Goal: Transaction & Acquisition: Purchase product/service

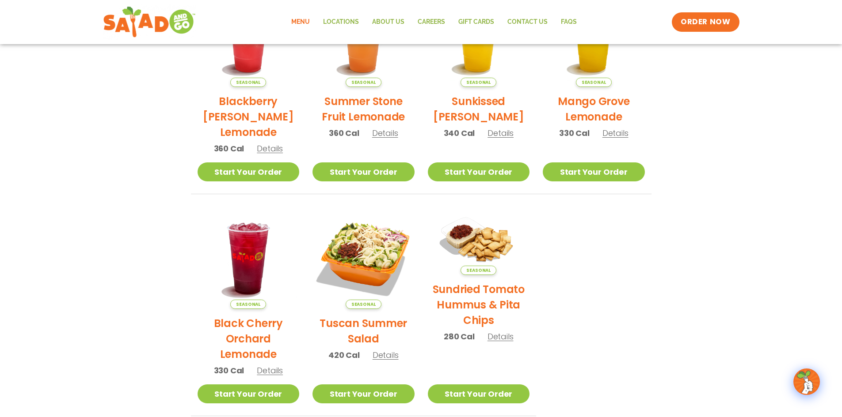
scroll to position [265, 0]
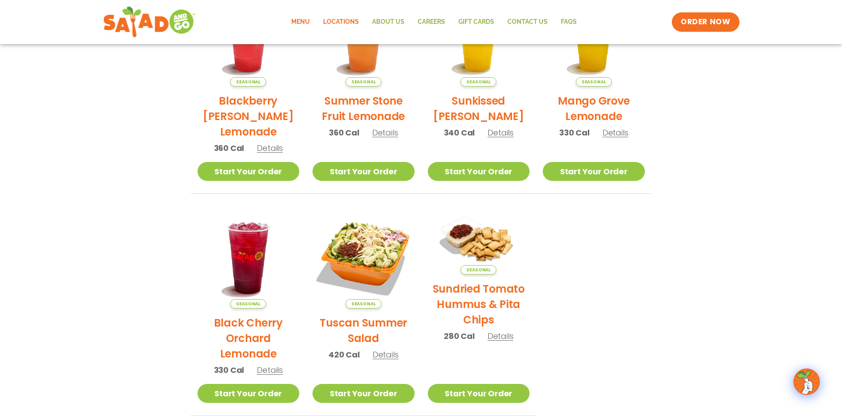
click at [345, 27] on link "Locations" at bounding box center [340, 22] width 49 height 20
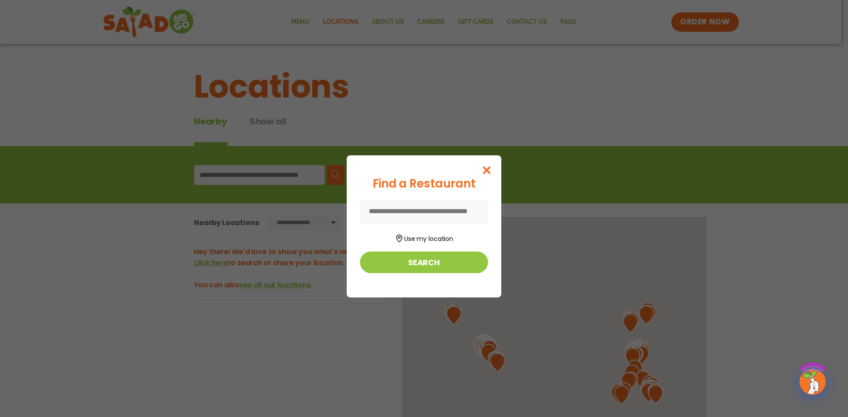
click at [304, 17] on div "Find a Restaurant Use my location Search" at bounding box center [424, 208] width 848 height 417
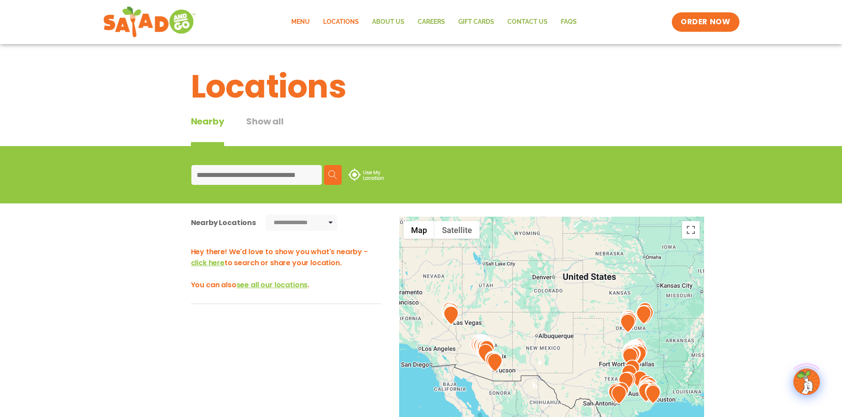
click at [303, 23] on link "Menu" at bounding box center [300, 22] width 32 height 20
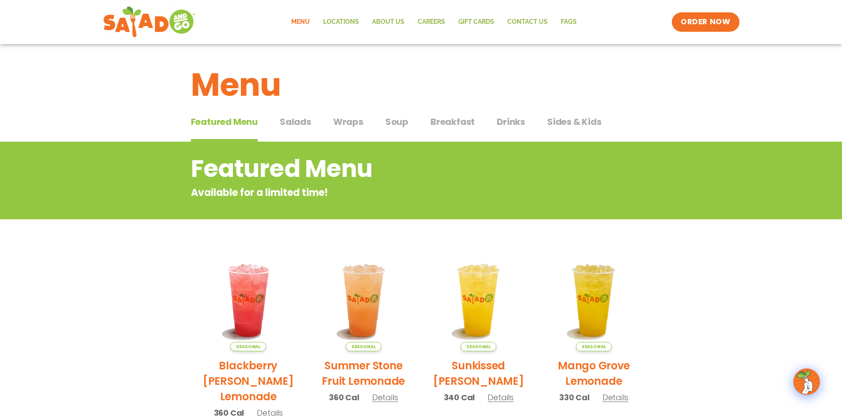
click at [300, 120] on span "Salads" at bounding box center [295, 121] width 31 height 13
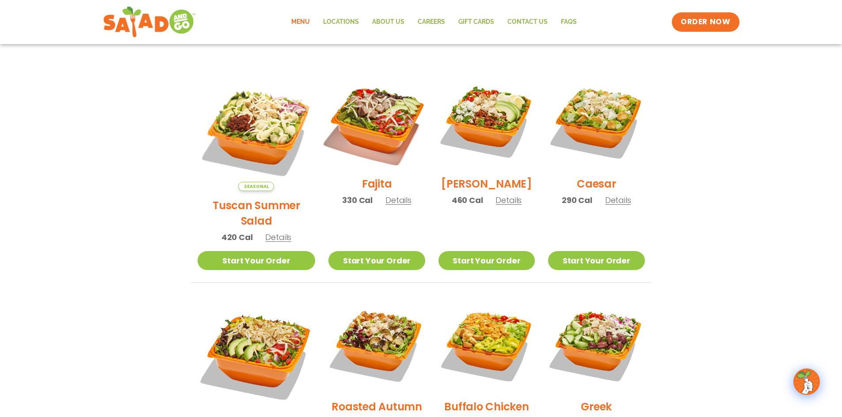
scroll to position [221, 0]
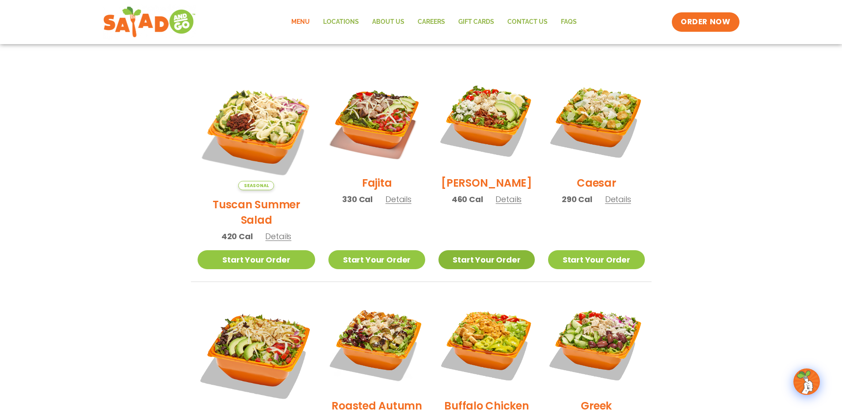
click at [475, 250] on link "Start Your Order" at bounding box center [486, 259] width 96 height 19
